Goal: Complete application form

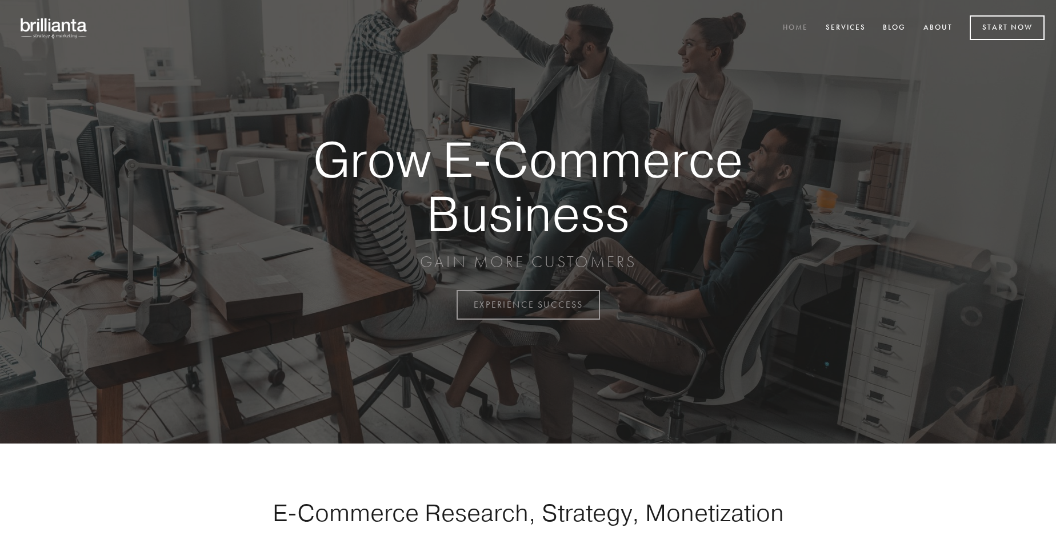
scroll to position [2995, 0]
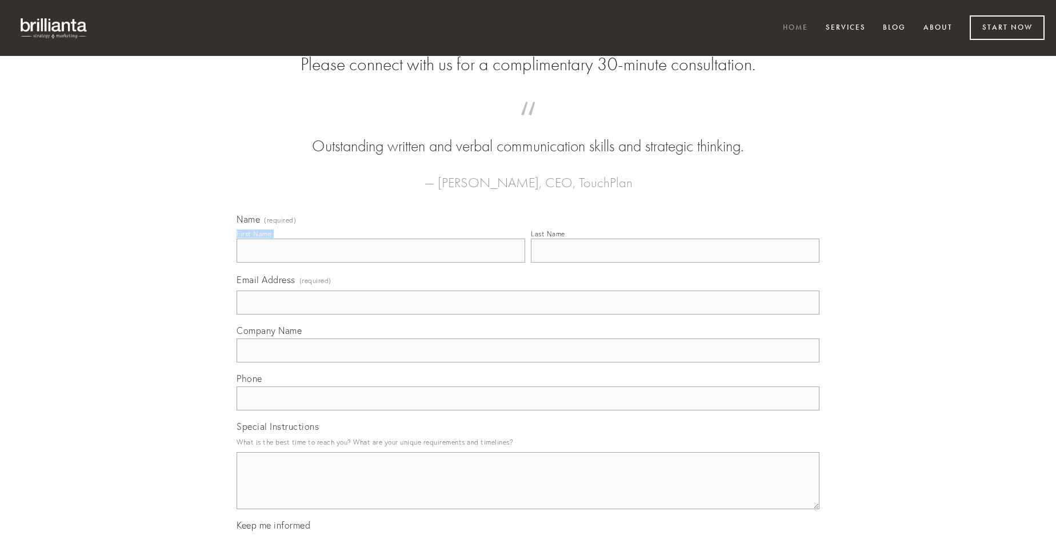
type input "[PERSON_NAME]"
click at [675, 263] on input "Last Name" at bounding box center [675, 251] width 289 height 24
type input "[PERSON_NAME]"
click at [528, 315] on input "Email Address (required)" at bounding box center [528, 303] width 583 height 24
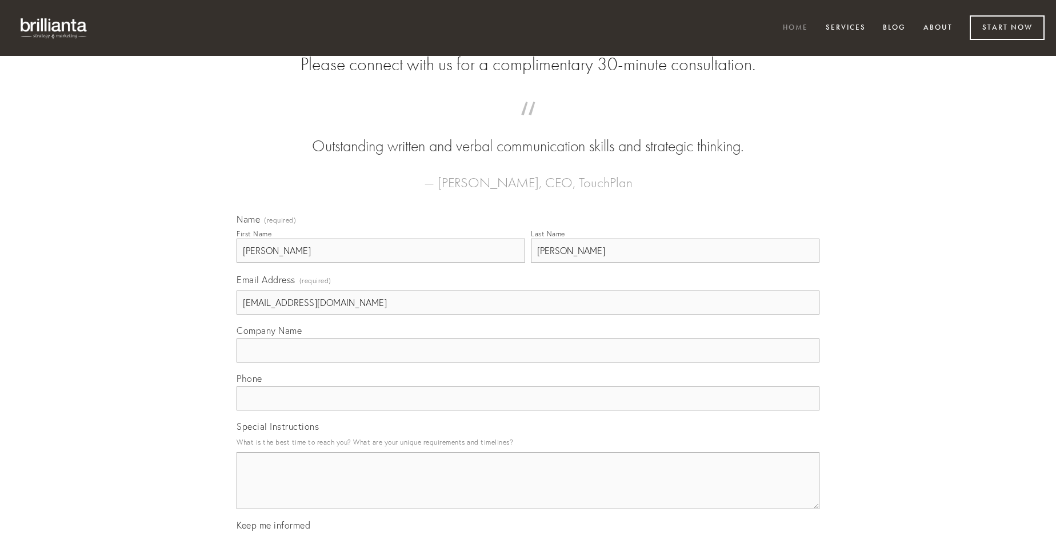
type input "[EMAIL_ADDRESS][DOMAIN_NAME]"
click at [528, 363] on input "Company Name" at bounding box center [528, 351] width 583 height 24
type input "deleniti"
click at [528, 411] on input "text" at bounding box center [528, 399] width 583 height 24
click at [528, 491] on textarea "Special Instructions" at bounding box center [528, 480] width 583 height 57
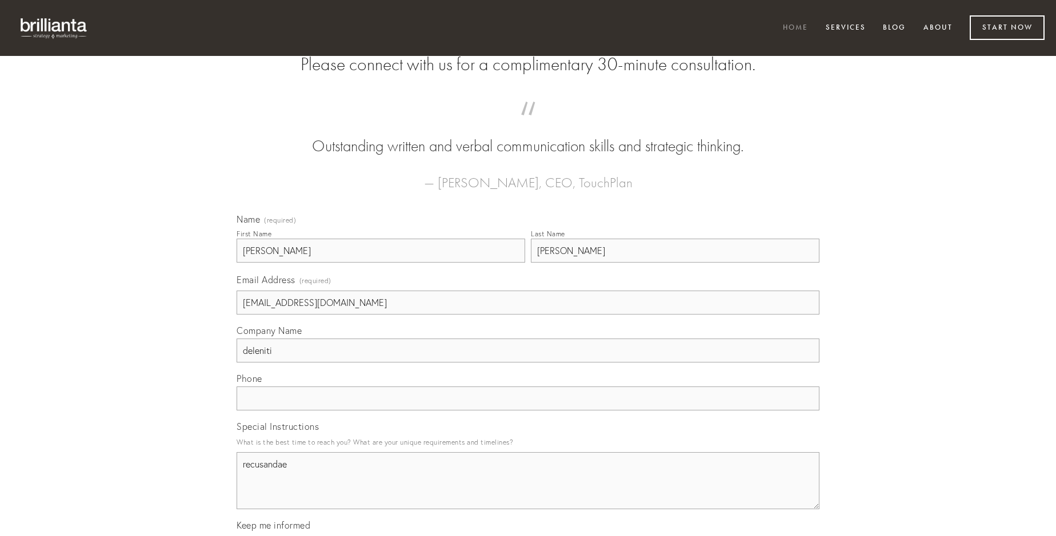
type textarea "recusandae"
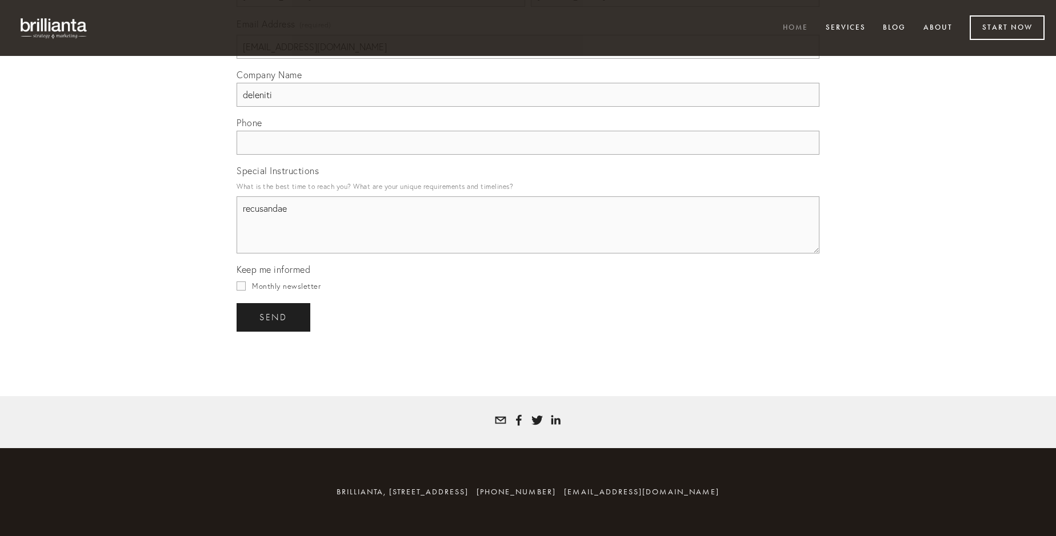
click at [274, 317] on span "send" at bounding box center [273, 318] width 28 height 10
